Goal: Task Accomplishment & Management: Use online tool/utility

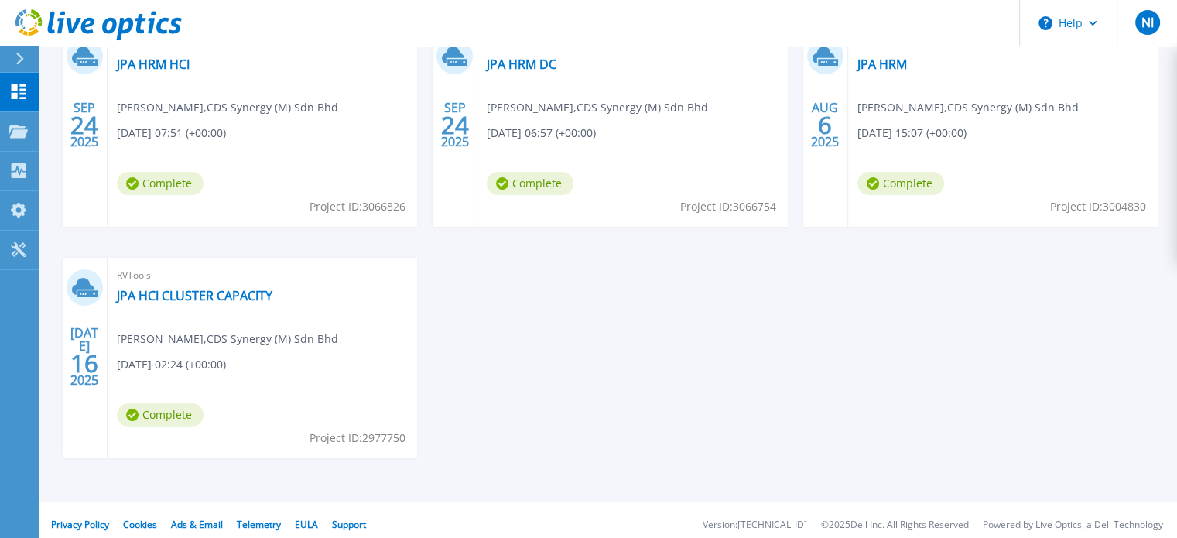
scroll to position [232, 0]
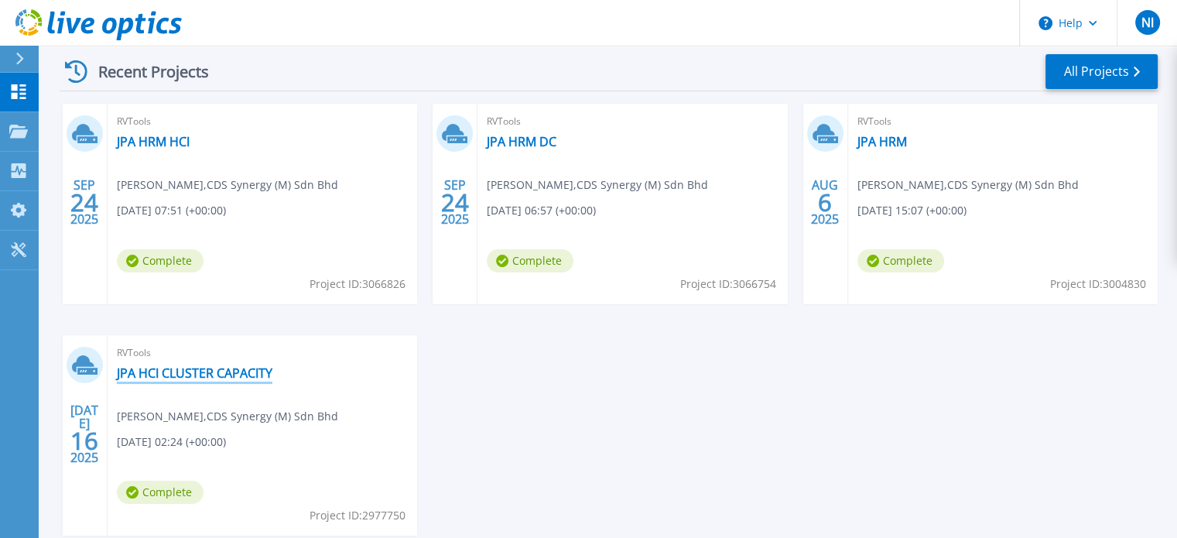
click at [254, 371] on link "JPA HCI CLUSTER CAPACITY" at bounding box center [195, 372] width 156 height 15
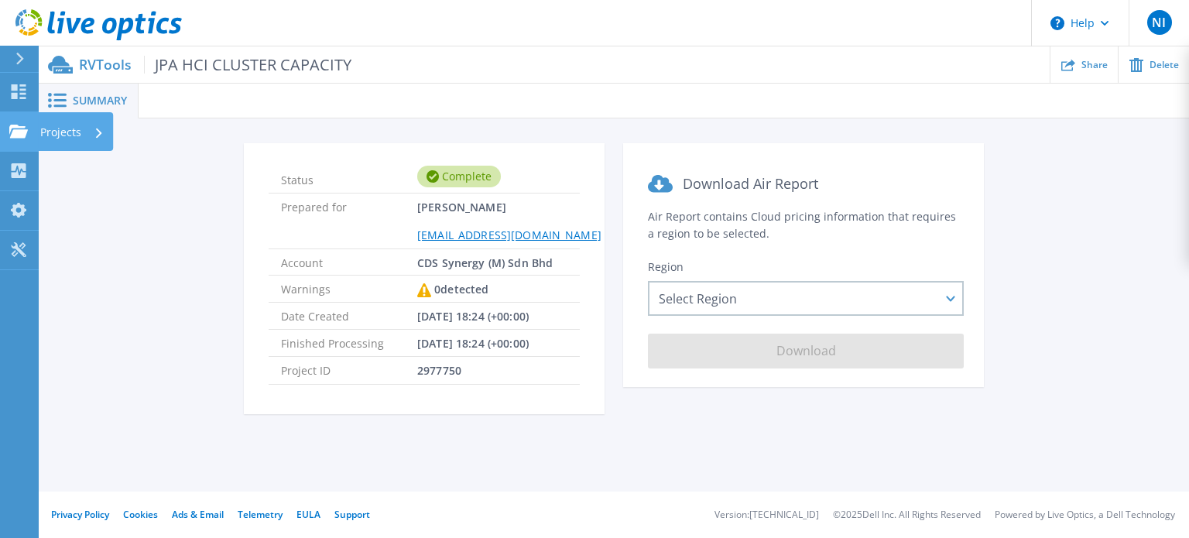
click at [50, 134] on p "Projects" at bounding box center [60, 132] width 41 height 40
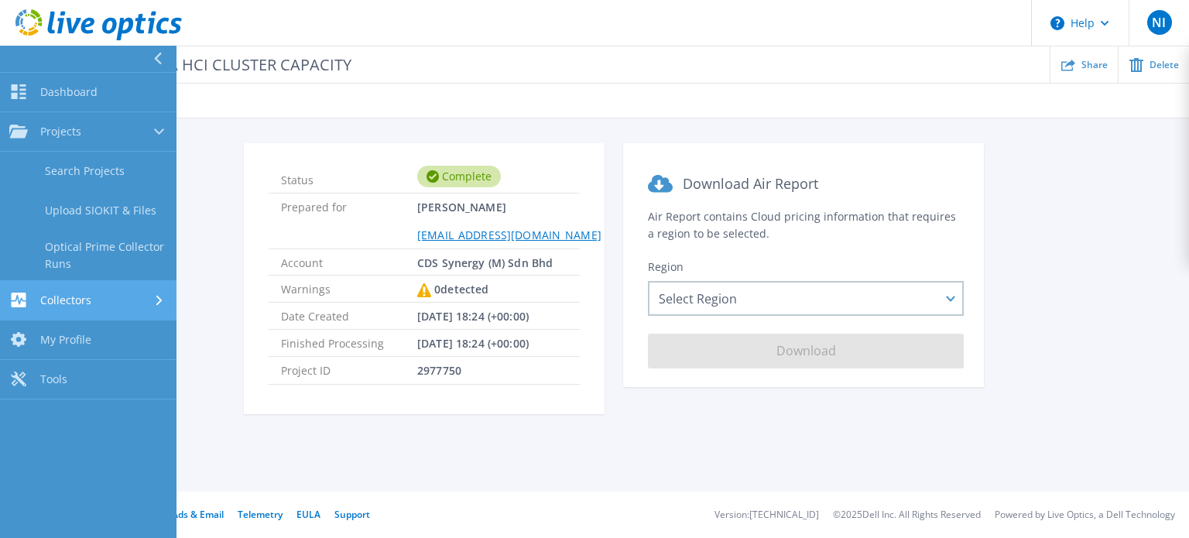
click at [96, 306] on div "Collectors" at bounding box center [88, 299] width 158 height 15
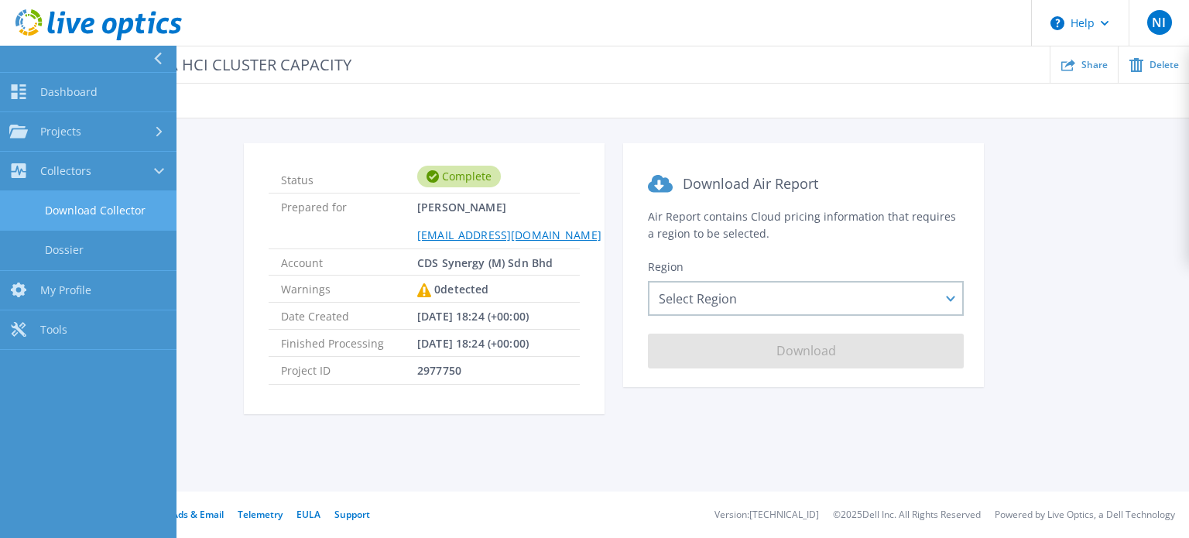
click at [109, 202] on link "Download Collector" at bounding box center [88, 210] width 176 height 39
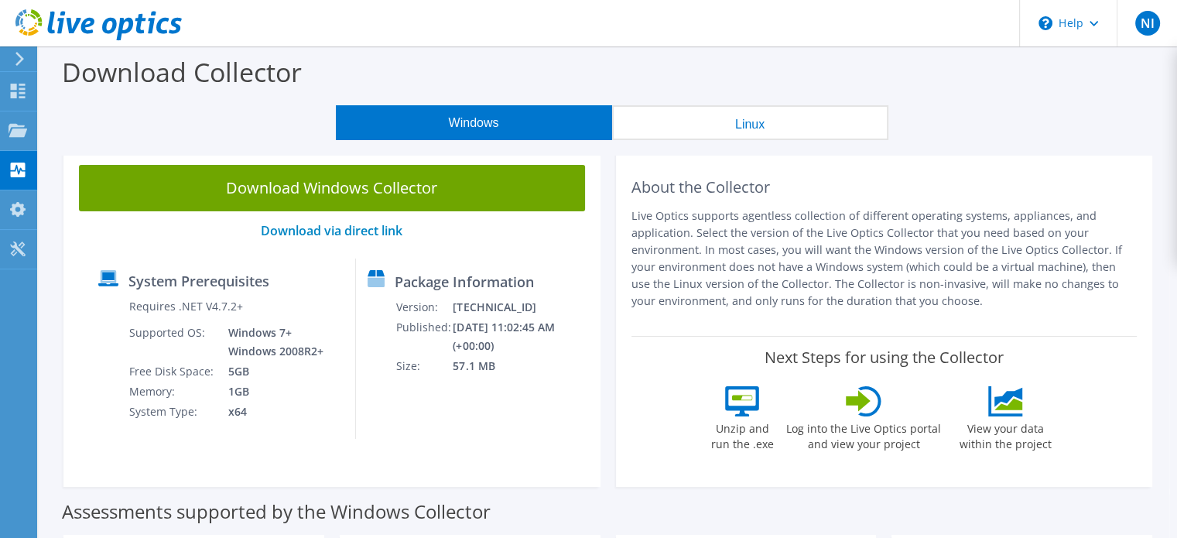
click at [9, 65] on div at bounding box center [17, 59] width 17 height 14
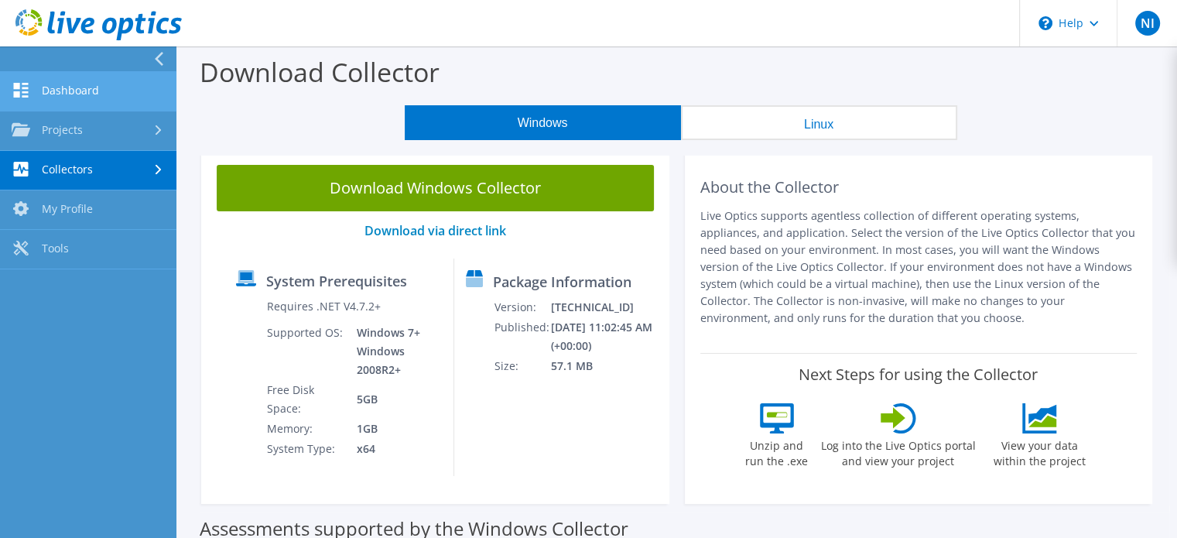
click at [70, 97] on link "Dashboard" at bounding box center [88, 91] width 176 height 39
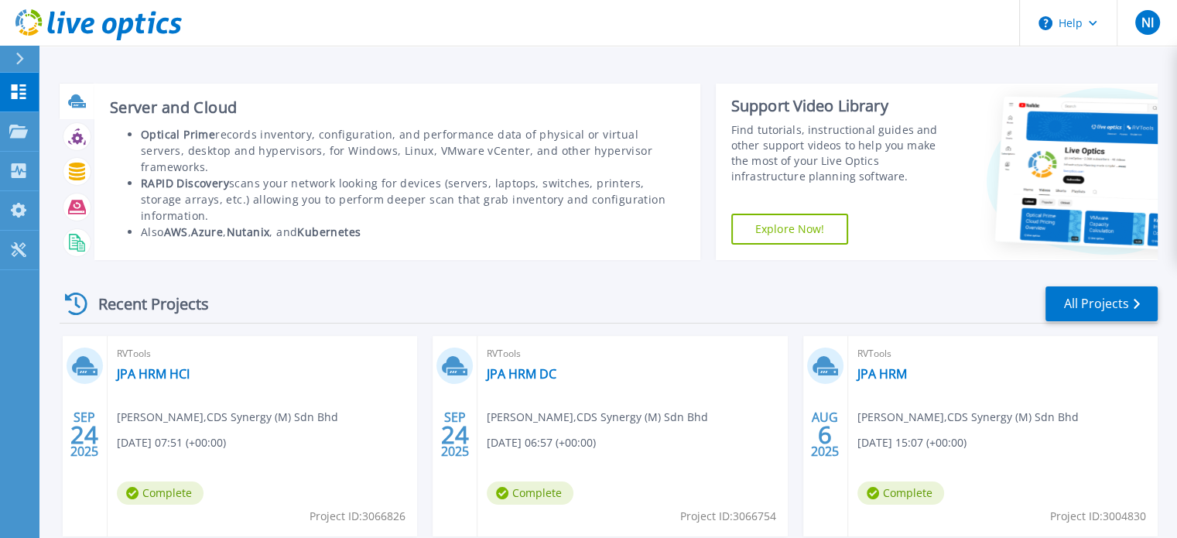
click at [79, 101] on icon at bounding box center [75, 100] width 15 height 12
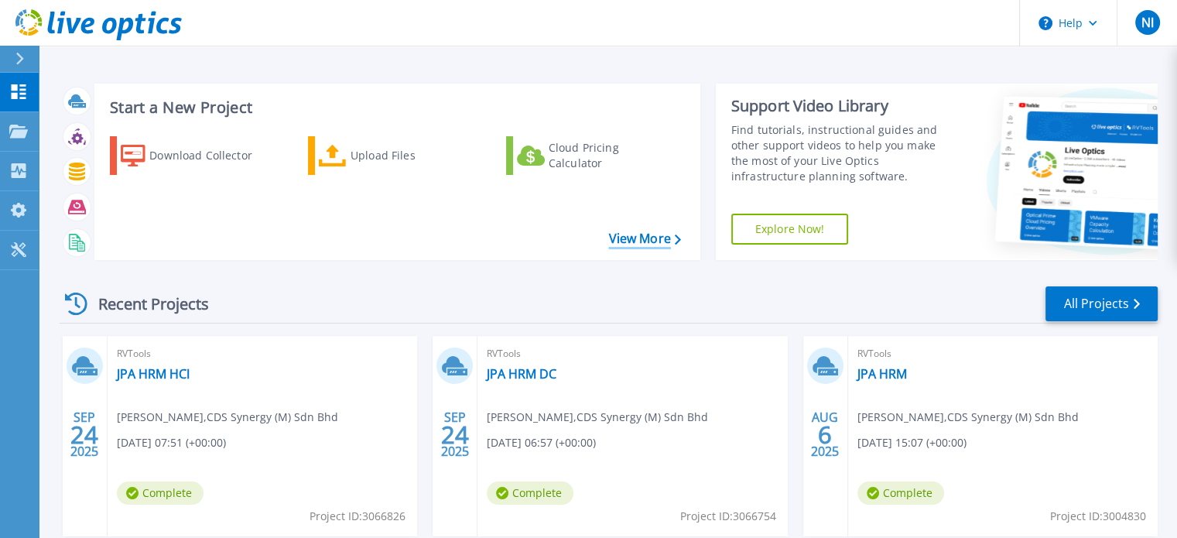
click at [627, 243] on link "View More" at bounding box center [644, 238] width 72 height 15
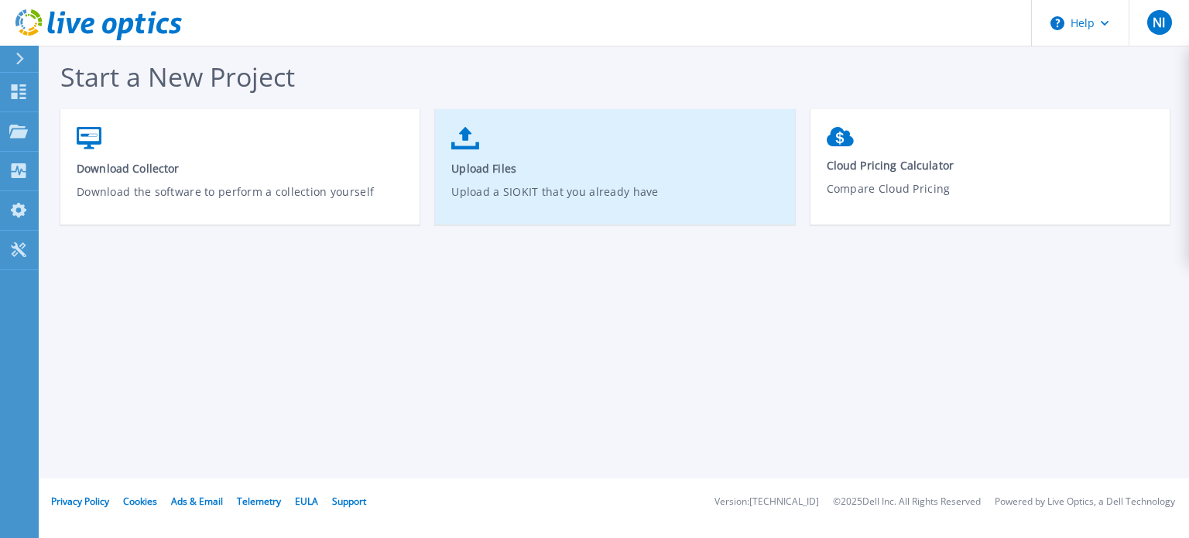
click at [466, 149] on link "Upload Files Upload a SIOKIT that you already have" at bounding box center [614, 174] width 359 height 111
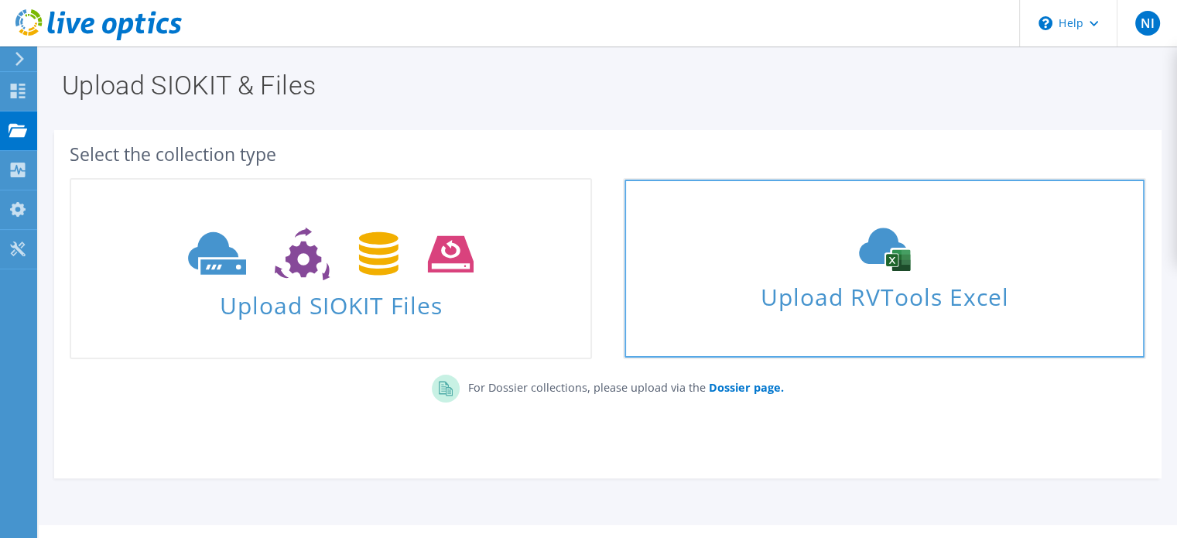
click at [785, 306] on span "Upload RVTools Excel" at bounding box center [883, 292] width 519 height 33
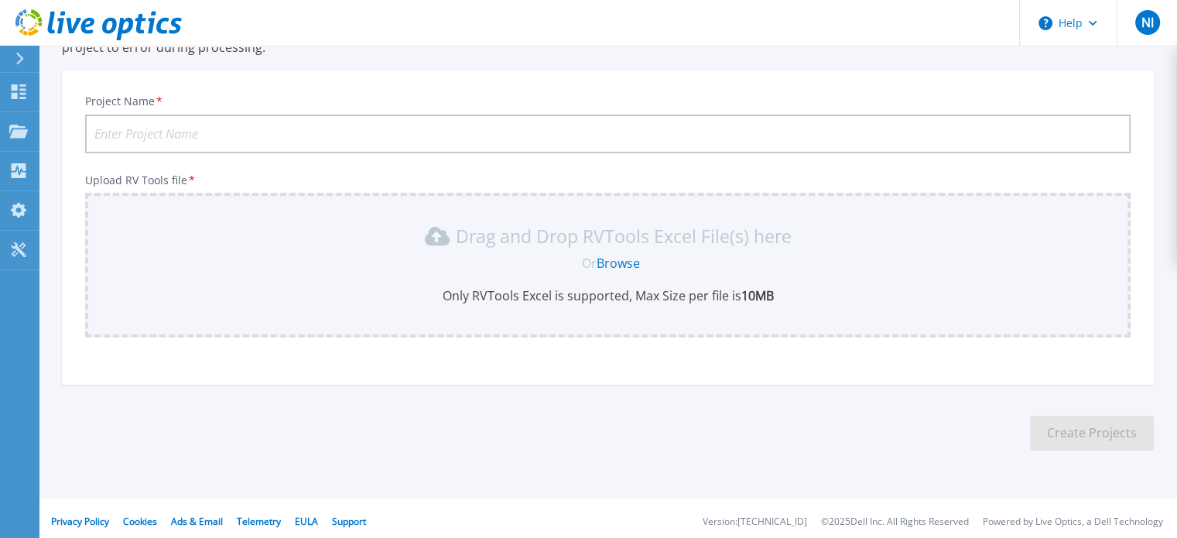
scroll to position [145, 0]
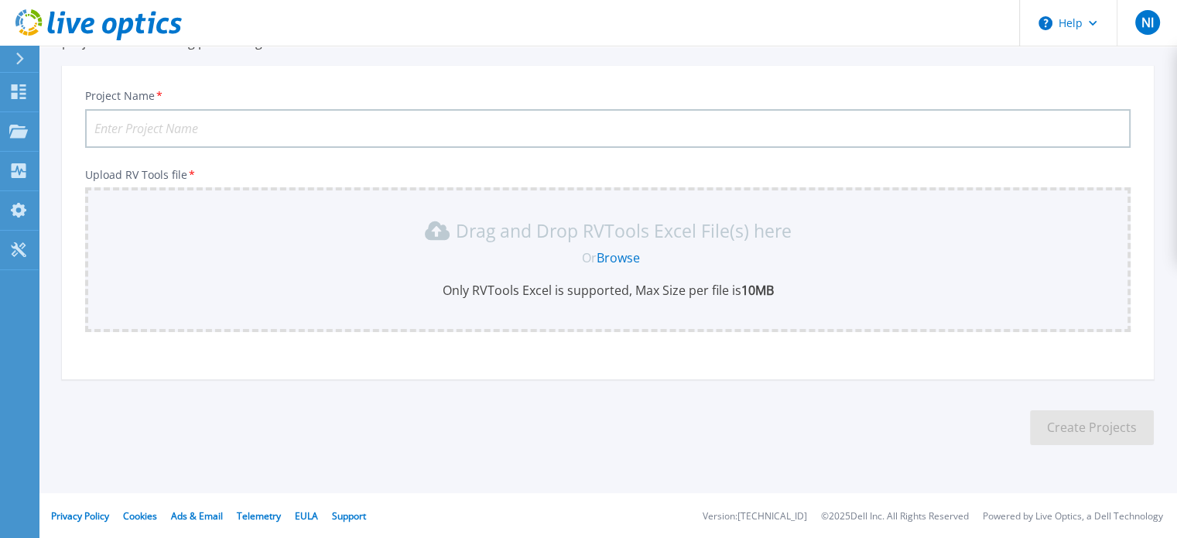
click at [616, 254] on link "Browse" at bounding box center [618, 257] width 43 height 17
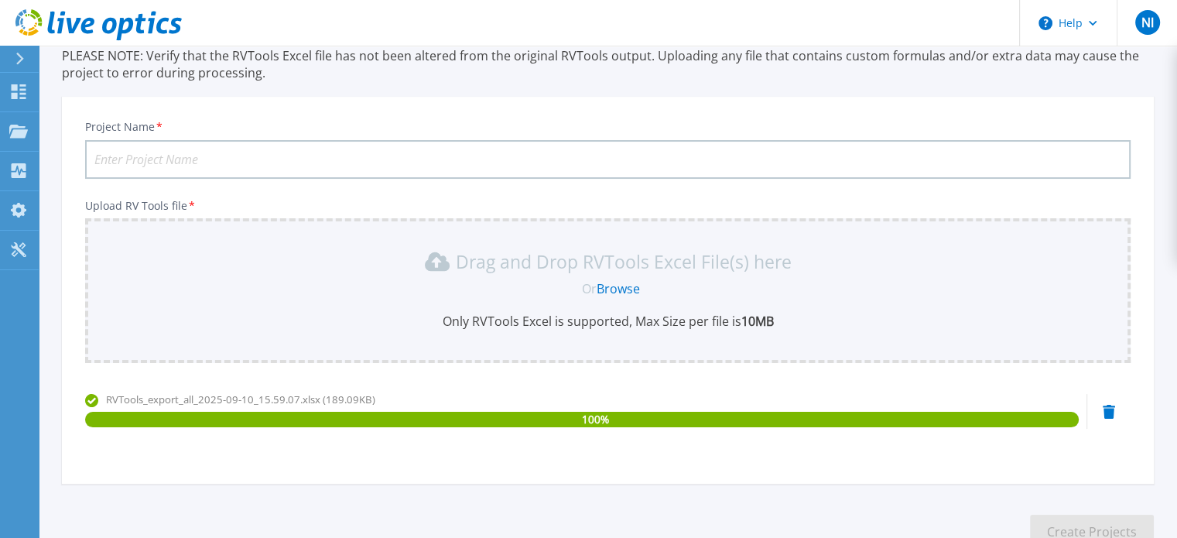
scroll to position [0, 0]
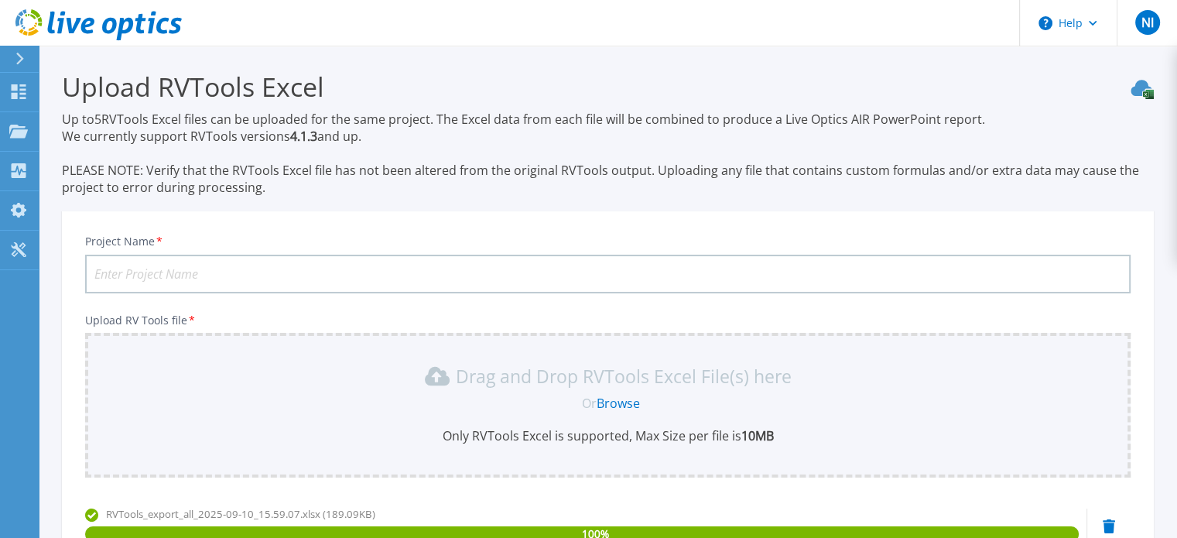
click at [431, 266] on input "Project Name *" at bounding box center [607, 274] width 1045 height 39
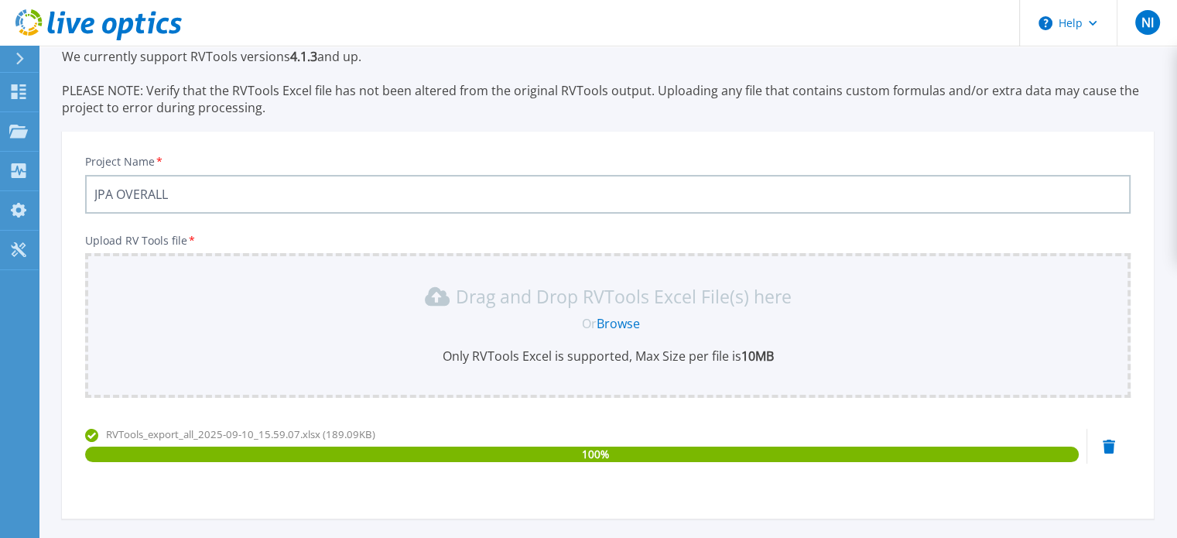
scroll to position [219, 0]
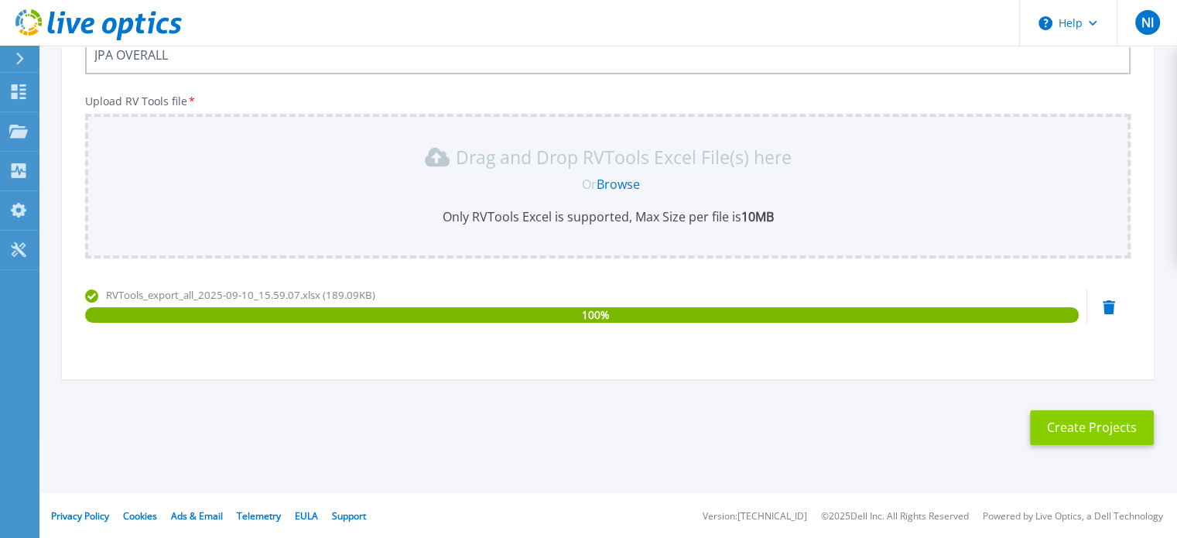
type input "JPA OVERALL"
click at [1100, 425] on button "Create Projects" at bounding box center [1092, 427] width 124 height 35
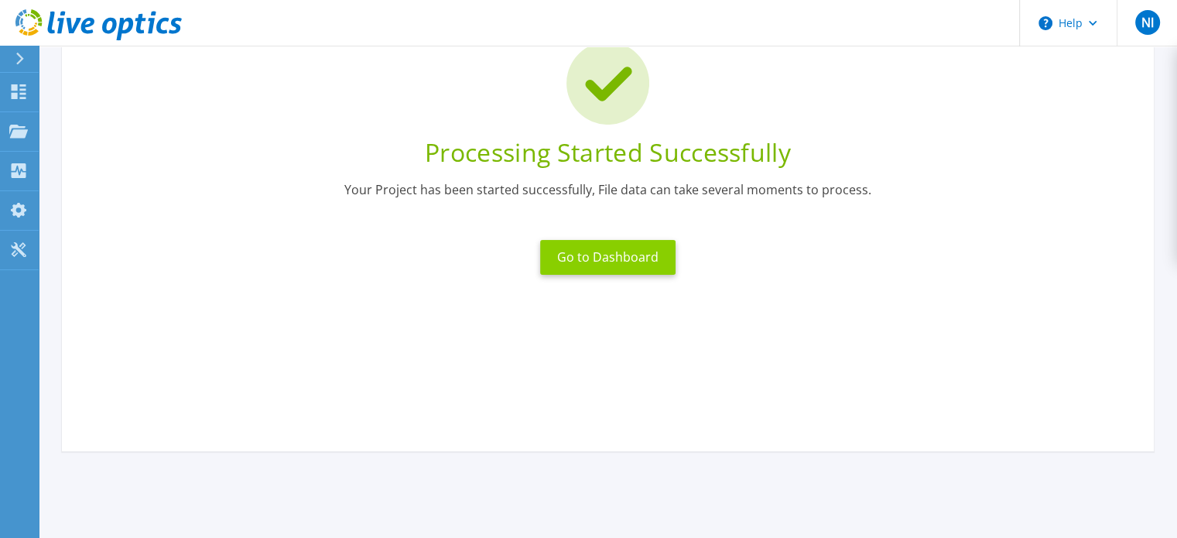
scroll to position [0, 0]
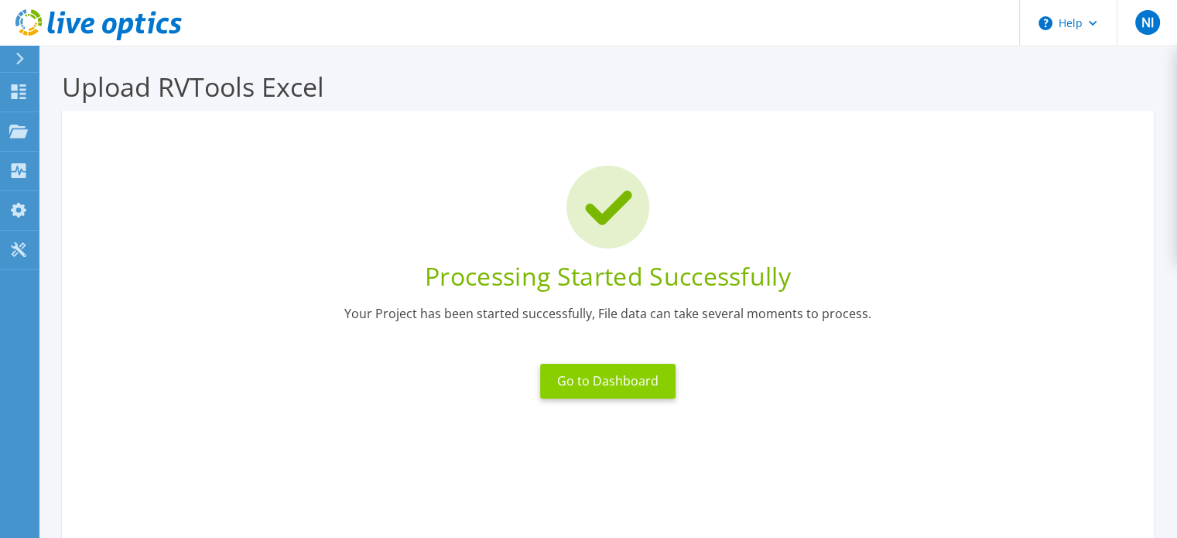
click at [613, 383] on button "Go to Dashboard" at bounding box center [607, 381] width 135 height 35
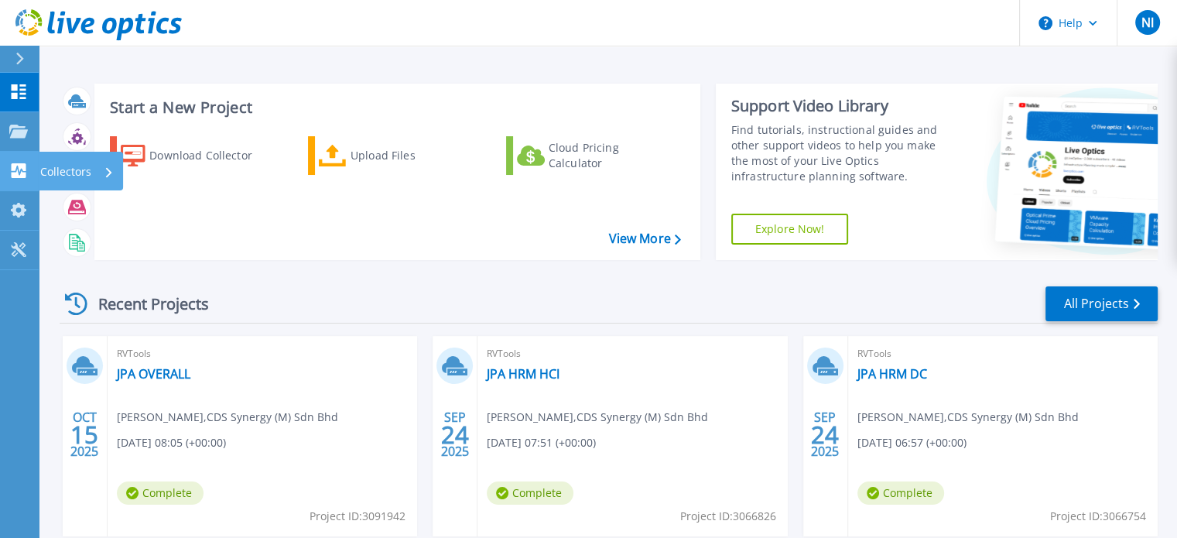
click at [91, 173] on div "Collectors" at bounding box center [77, 172] width 74 height 40
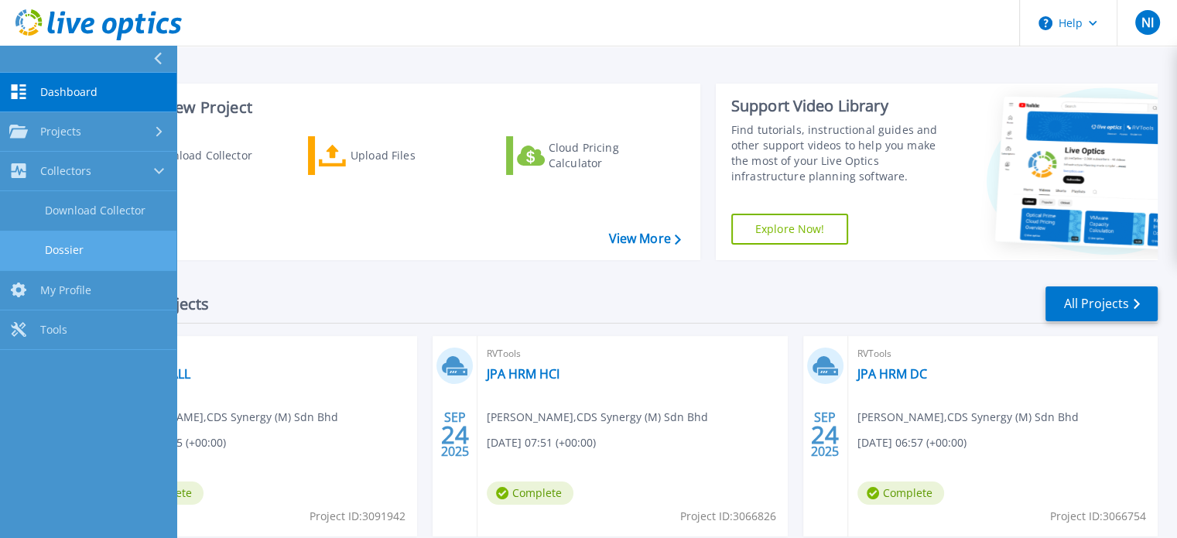
click at [91, 251] on link "Dossier" at bounding box center [88, 250] width 176 height 39
